Goal: Find specific page/section: Find specific page/section

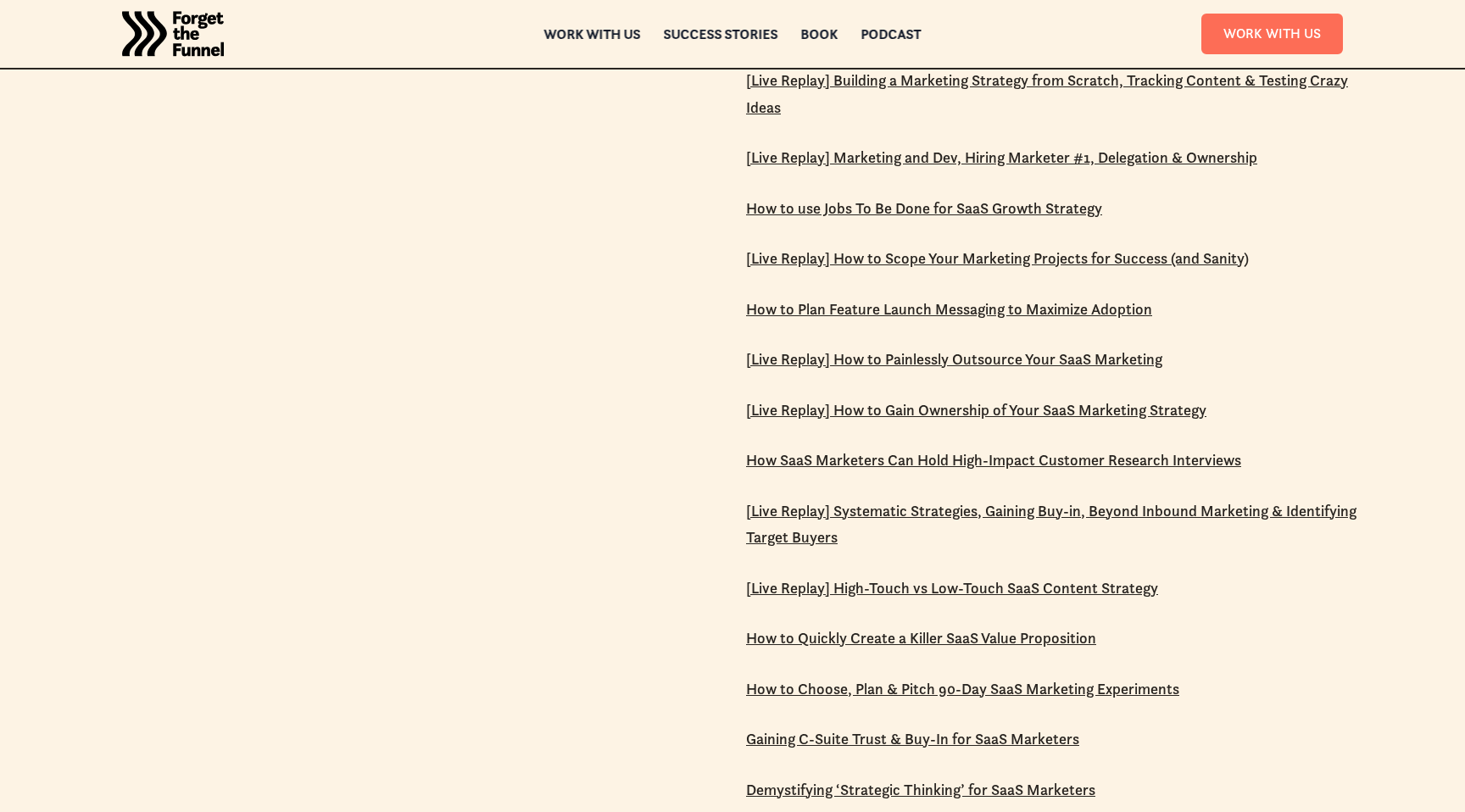
scroll to position [3380, 0]
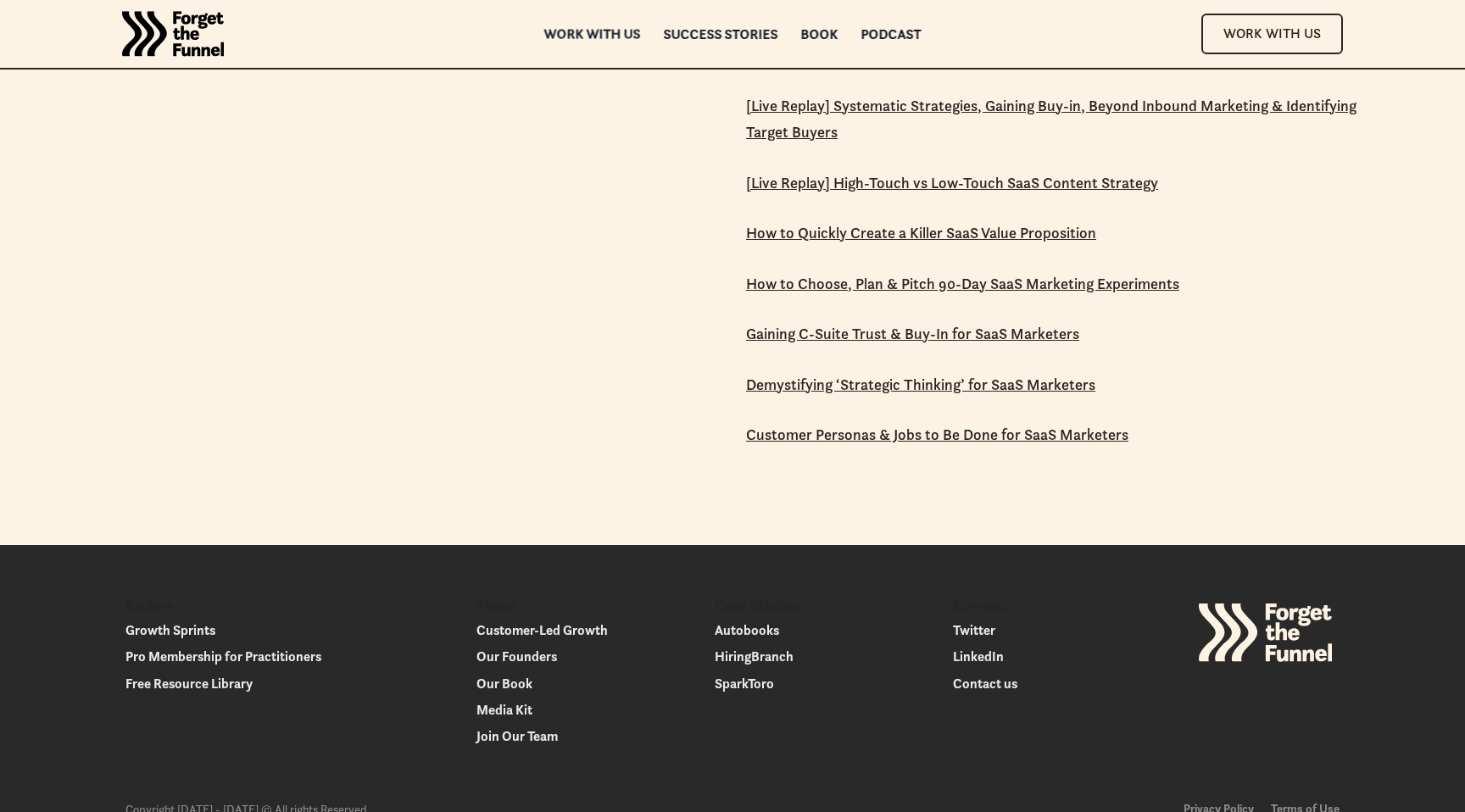
click at [578, 31] on div "Work with us" at bounding box center [592, 33] width 96 height 11
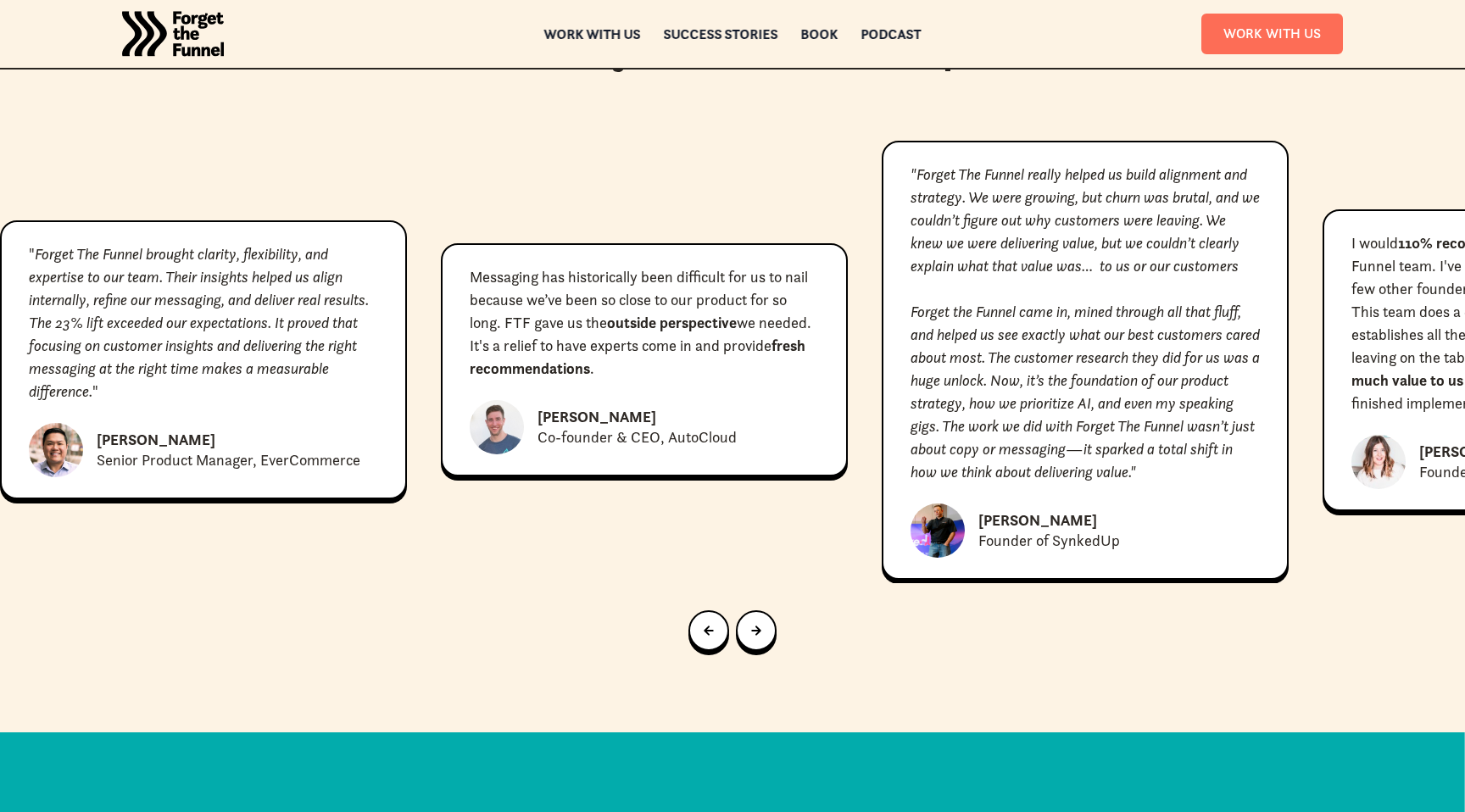
scroll to position [7711, 0]
click at [758, 622] on div "Next slide" at bounding box center [756, 632] width 10 height 19
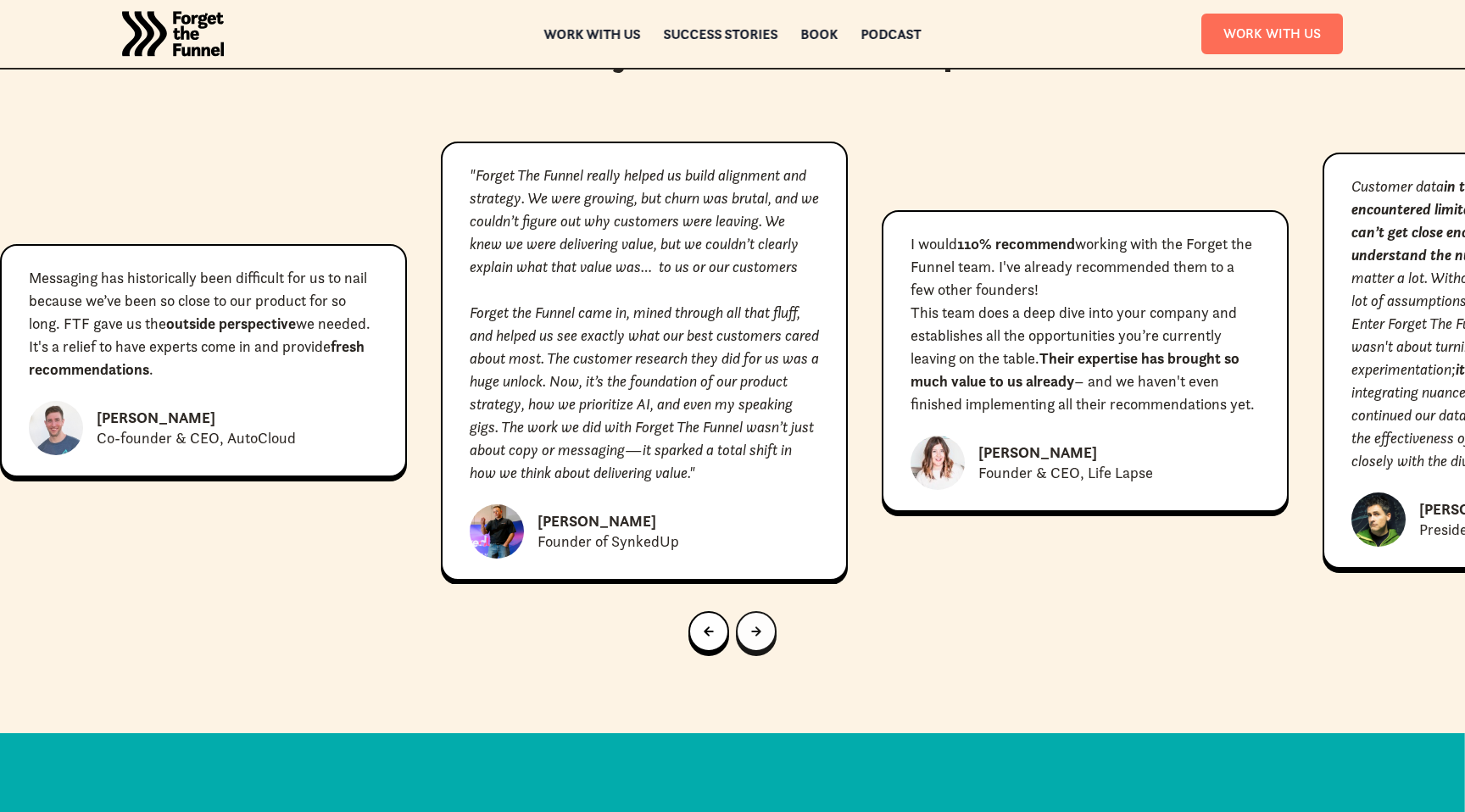
click at [759, 626] on icon "Next slide" at bounding box center [756, 631] width 10 height 10
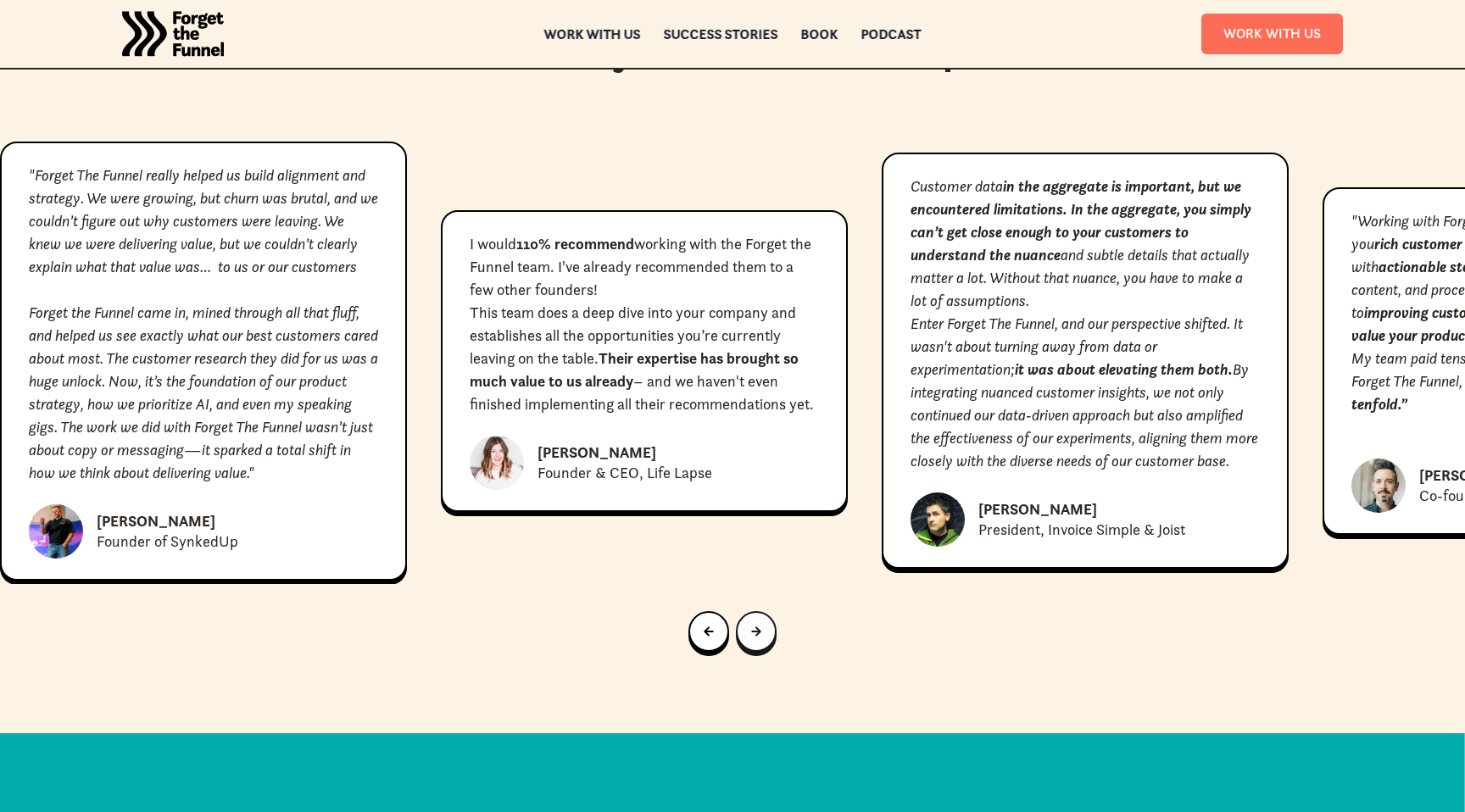
click at [759, 626] on icon "Next slide" at bounding box center [756, 631] width 10 height 10
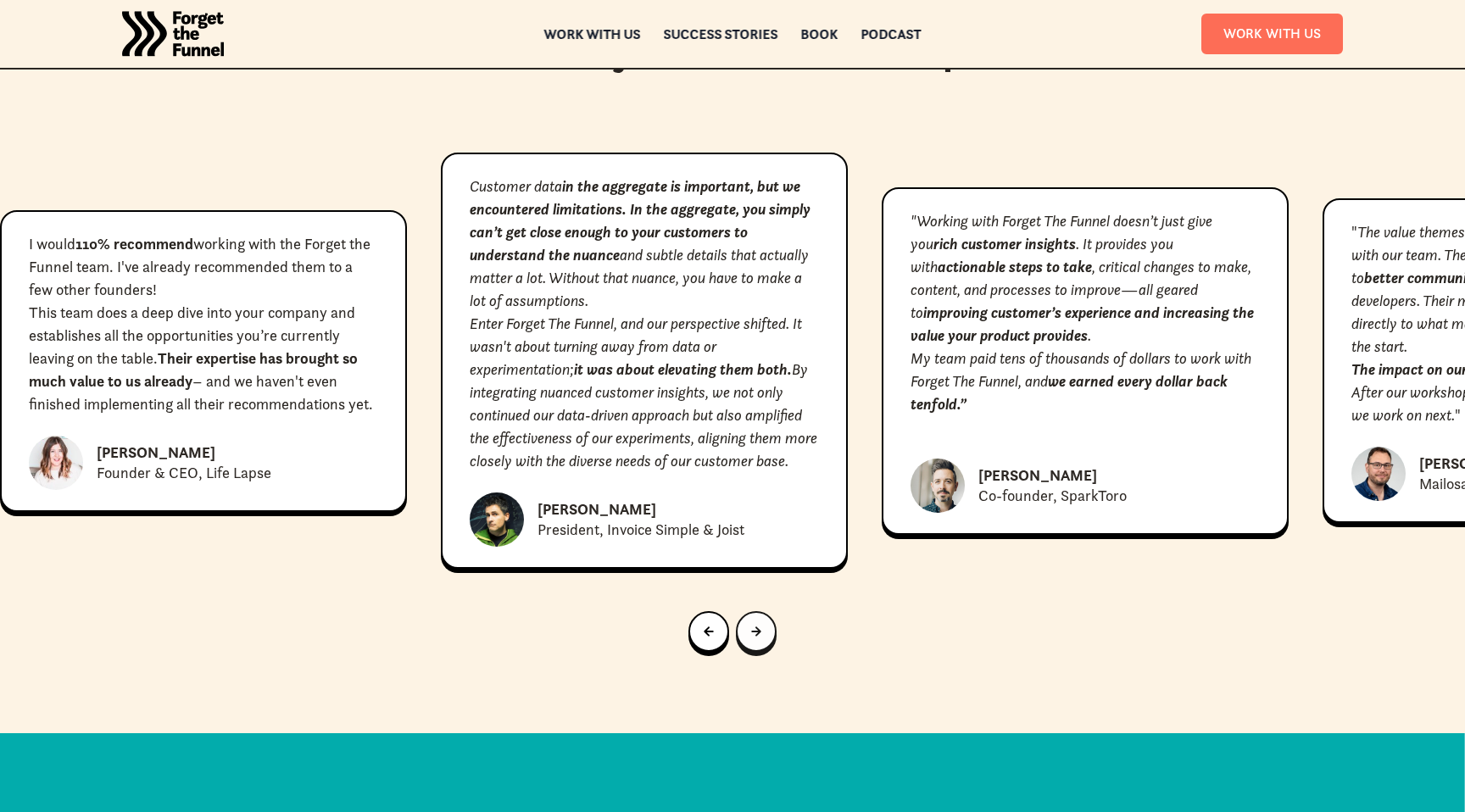
click at [759, 626] on icon "Next slide" at bounding box center [756, 631] width 10 height 10
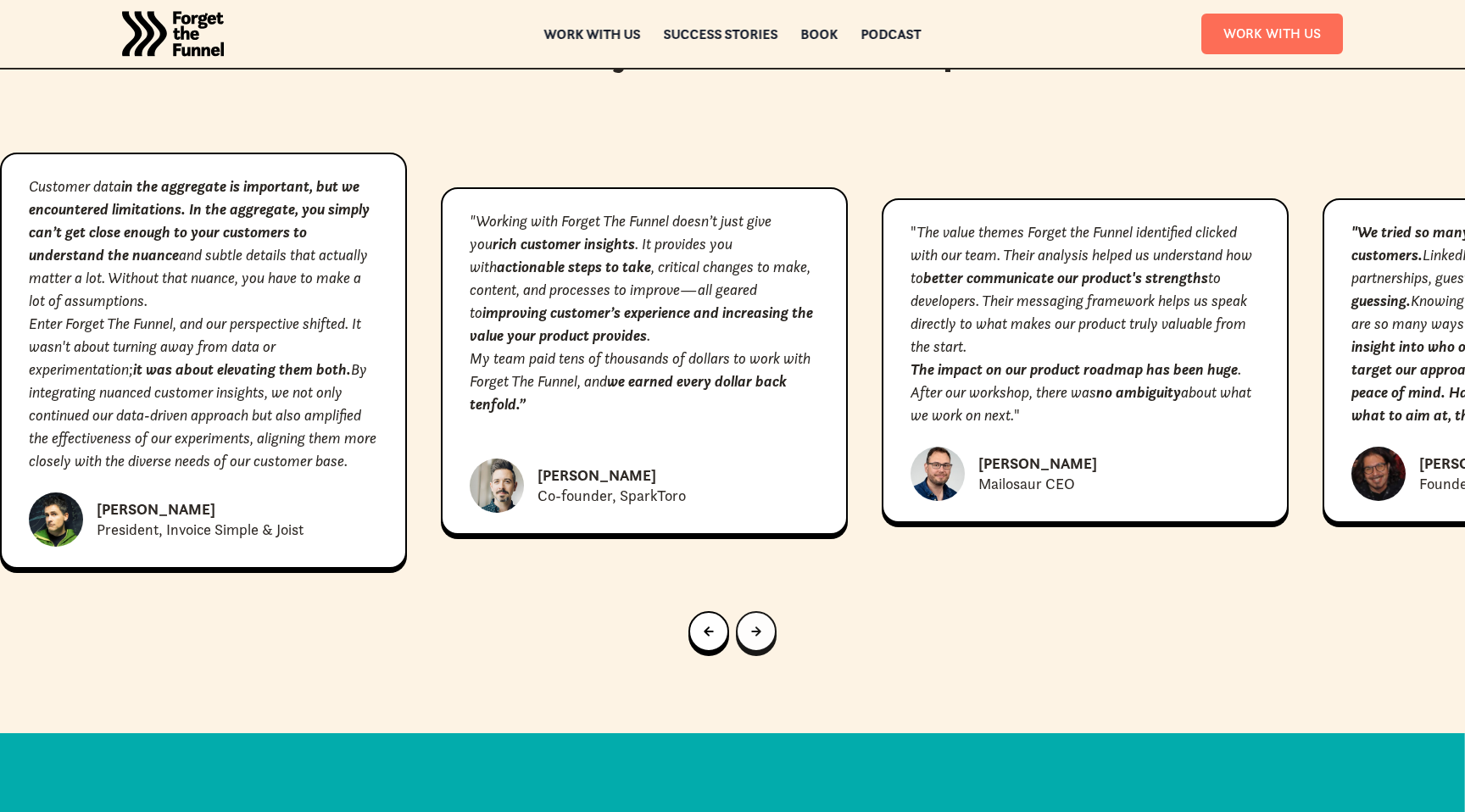
click at [759, 626] on icon "Next slide" at bounding box center [756, 631] width 10 height 10
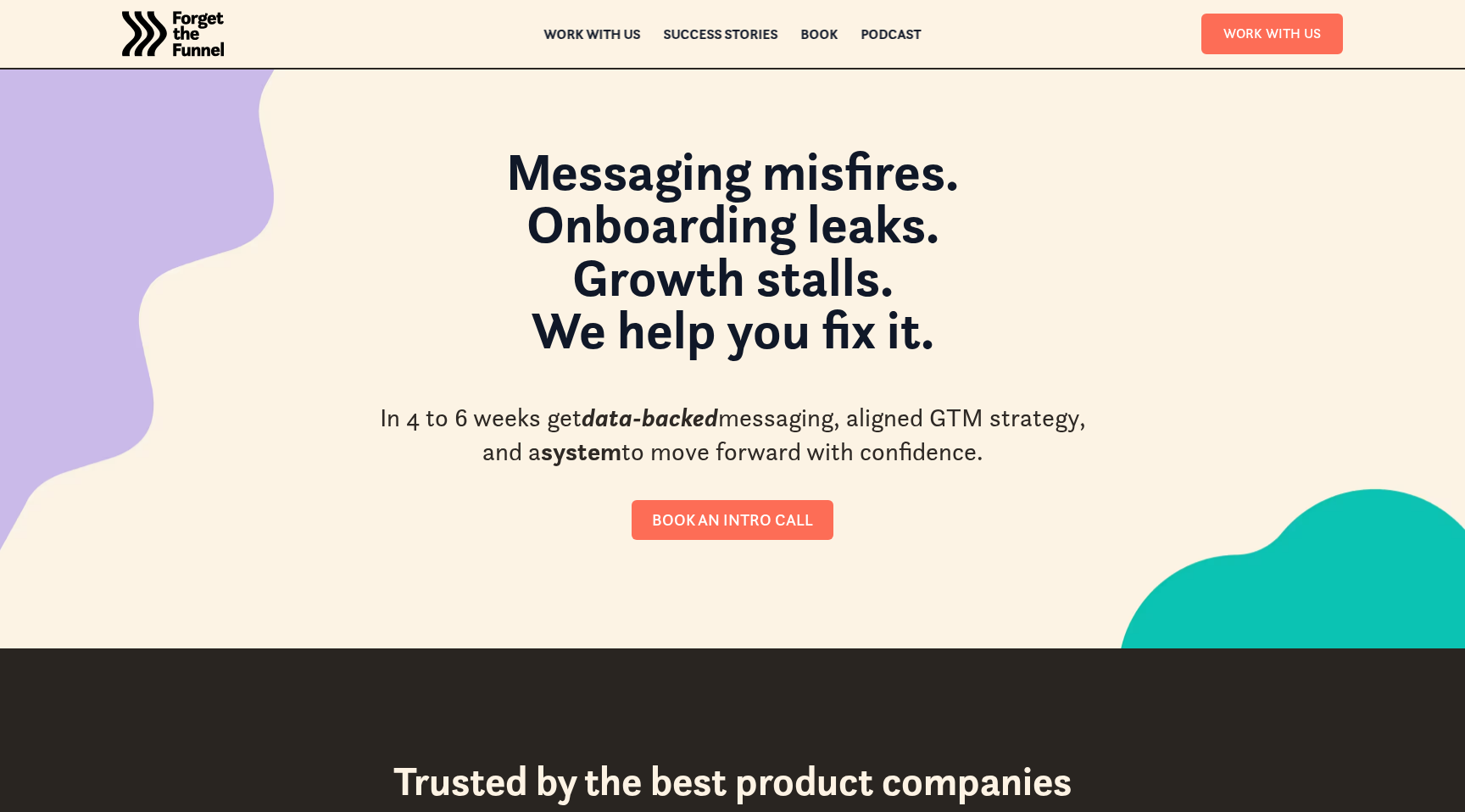
scroll to position [0, 0]
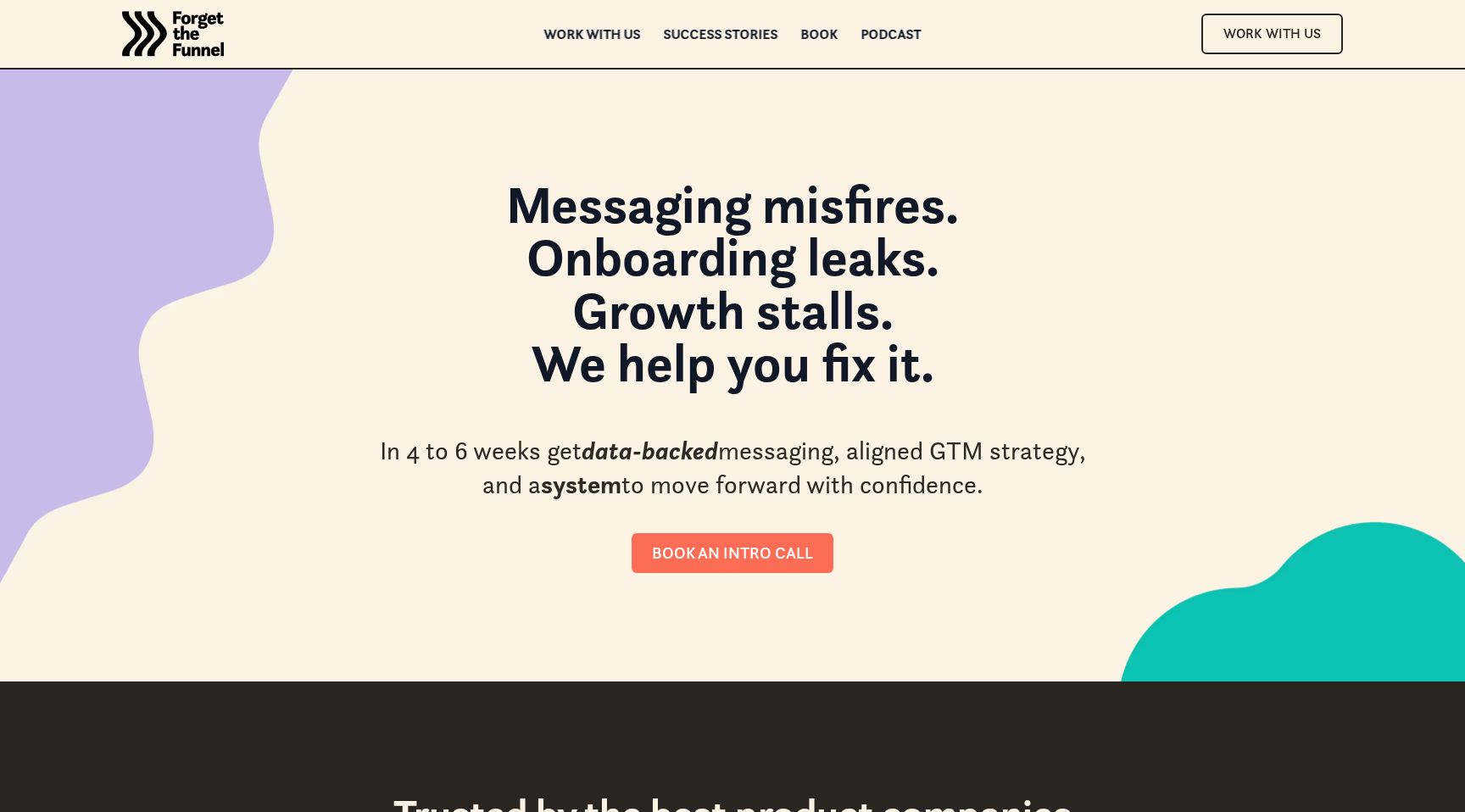
drag, startPoint x: 1045, startPoint y: 490, endPoint x: 512, endPoint y: 211, distance: 601.6
click at [512, 211] on div "Messaging misfires. Onboarding leaks. Growth stalls. We help you fix it. In 4 t…" at bounding box center [732, 376] width 721 height 395
copy div "Messaging misfires. Onboarding leaks. Growth stalls. We help you fix it. In 4 t…"
click at [592, 236] on strong "Messaging misfires. Onboarding leaks. Growth stalls. We help you fix it." at bounding box center [732, 284] width 453 height 225
